Goal: Task Accomplishment & Management: Manage account settings

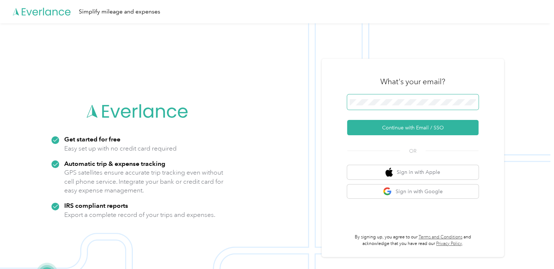
click at [400, 98] on span at bounding box center [412, 101] width 131 height 15
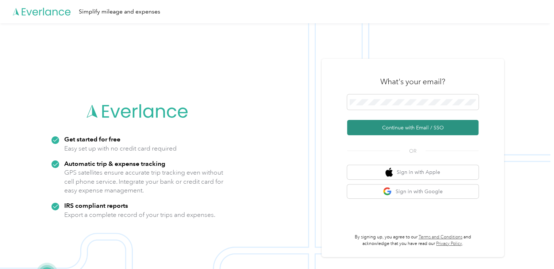
click at [398, 129] on button "Continue with Email / SSO" at bounding box center [412, 127] width 131 height 15
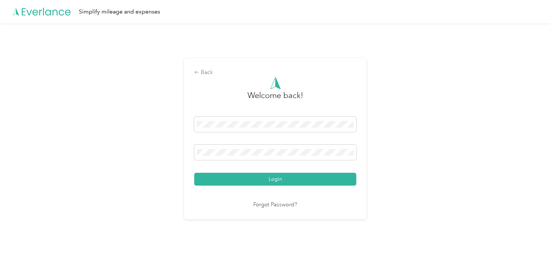
click at [289, 182] on button "Login" at bounding box center [275, 179] width 162 height 13
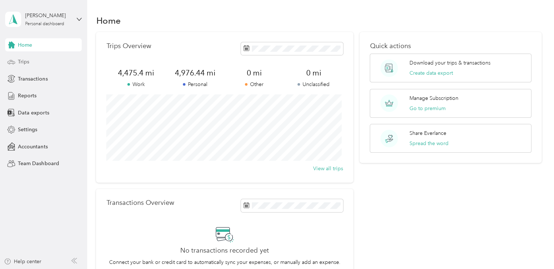
click at [23, 63] on span "Trips" at bounding box center [23, 62] width 11 height 8
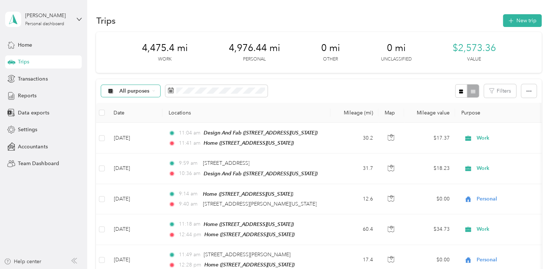
click at [128, 90] on span "All purposes" at bounding box center [134, 91] width 30 height 5
click at [114, 131] on li "Work" at bounding box center [130, 127] width 58 height 13
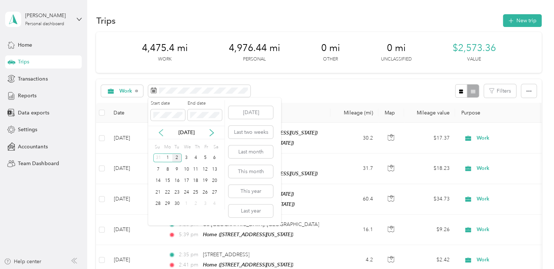
click at [159, 131] on icon at bounding box center [160, 132] width 7 height 7
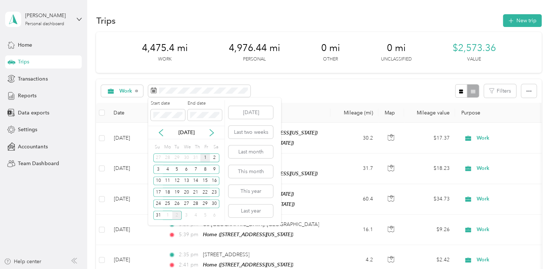
click at [204, 159] on div "1" at bounding box center [204, 158] width 9 height 9
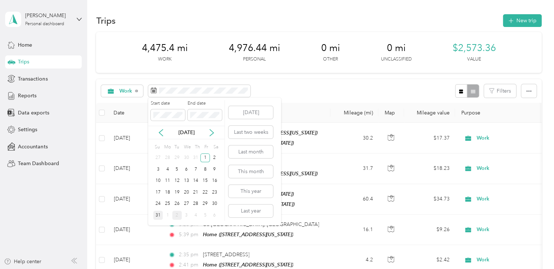
click at [161, 217] on div "31" at bounding box center [157, 215] width 9 height 9
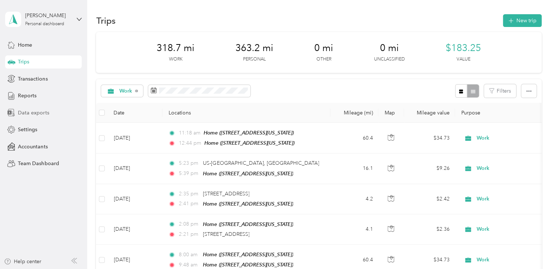
click at [29, 113] on span "Data exports" at bounding box center [33, 113] width 31 height 8
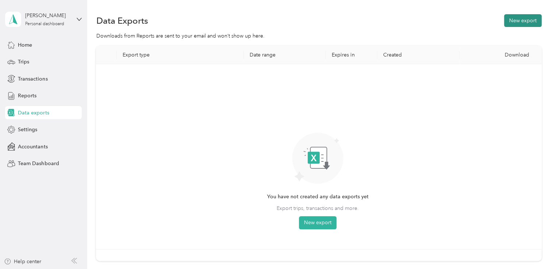
click at [519, 20] on button "New export" at bounding box center [523, 20] width 38 height 13
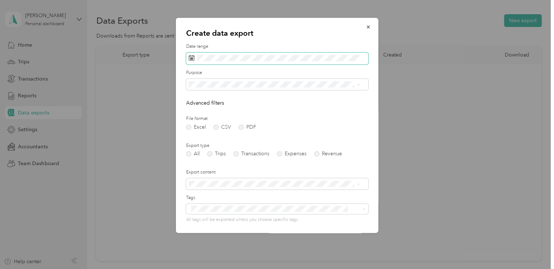
click at [190, 59] on g at bounding box center [191, 57] width 5 height 5
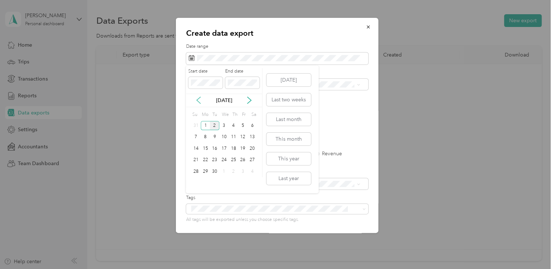
click at [198, 101] on icon at bounding box center [198, 100] width 7 height 7
click at [244, 126] on div "1" at bounding box center [242, 125] width 9 height 9
click at [197, 182] on div "31" at bounding box center [195, 183] width 9 height 9
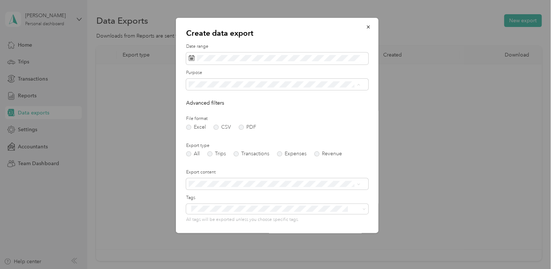
click at [198, 110] on div "Work" at bounding box center [274, 111] width 166 height 8
click at [240, 128] on label "PDF" at bounding box center [248, 127] width 18 height 5
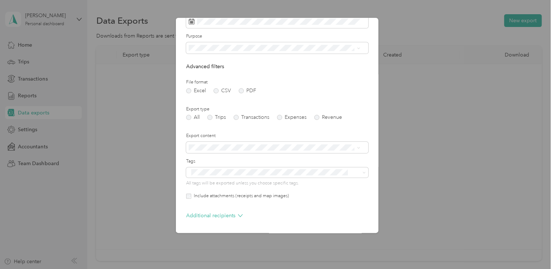
scroll to position [62, 0]
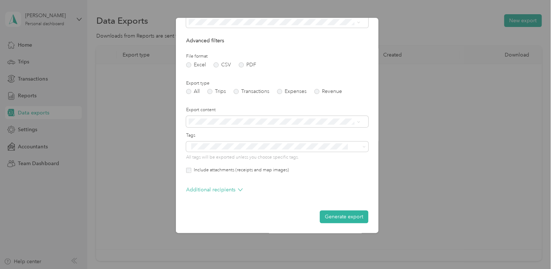
click at [350, 219] on button "Generate export" at bounding box center [344, 216] width 49 height 13
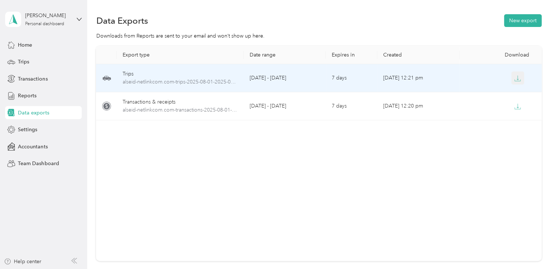
click at [515, 80] on icon "button" at bounding box center [517, 78] width 7 height 7
